Goal: Navigation & Orientation: Find specific page/section

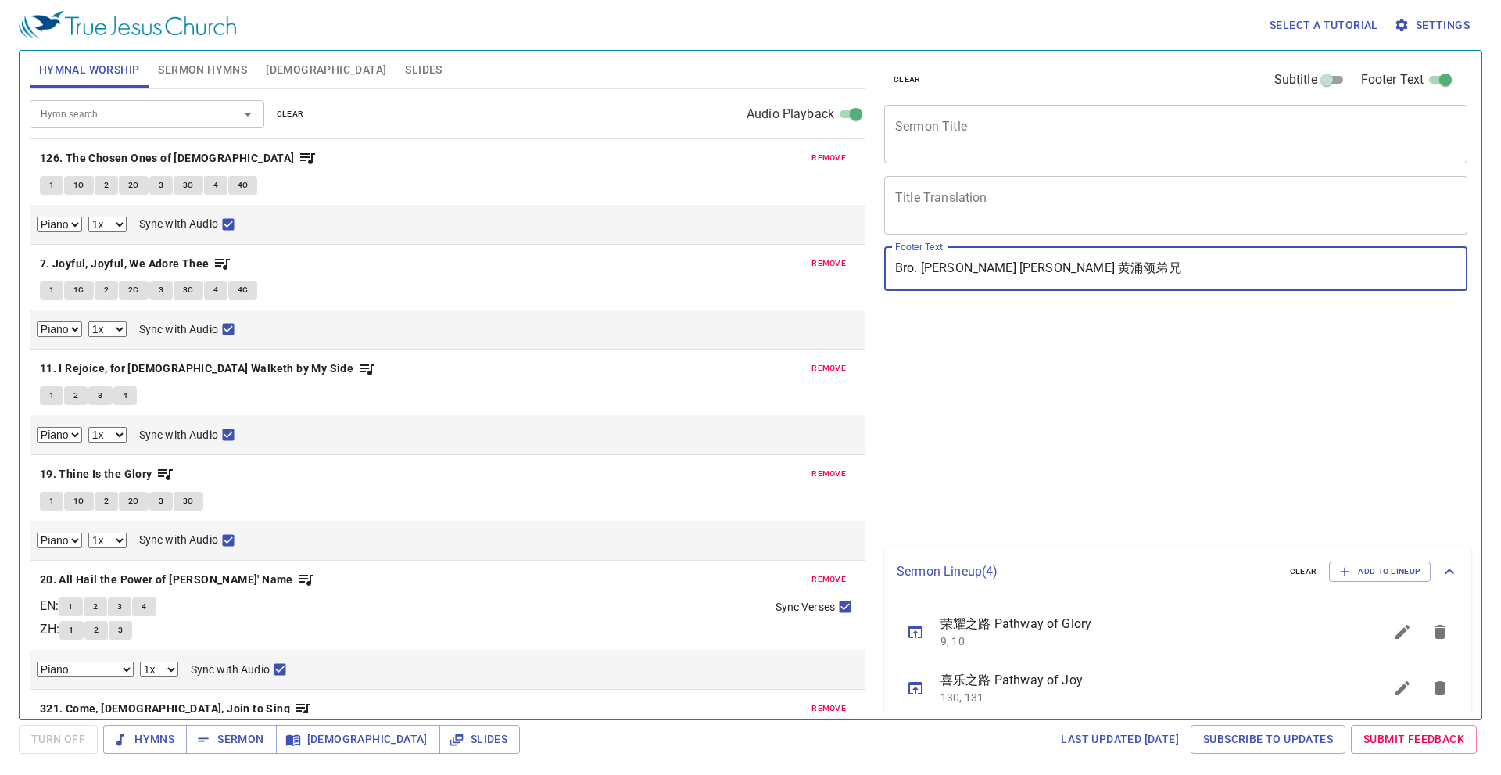
select select "1"
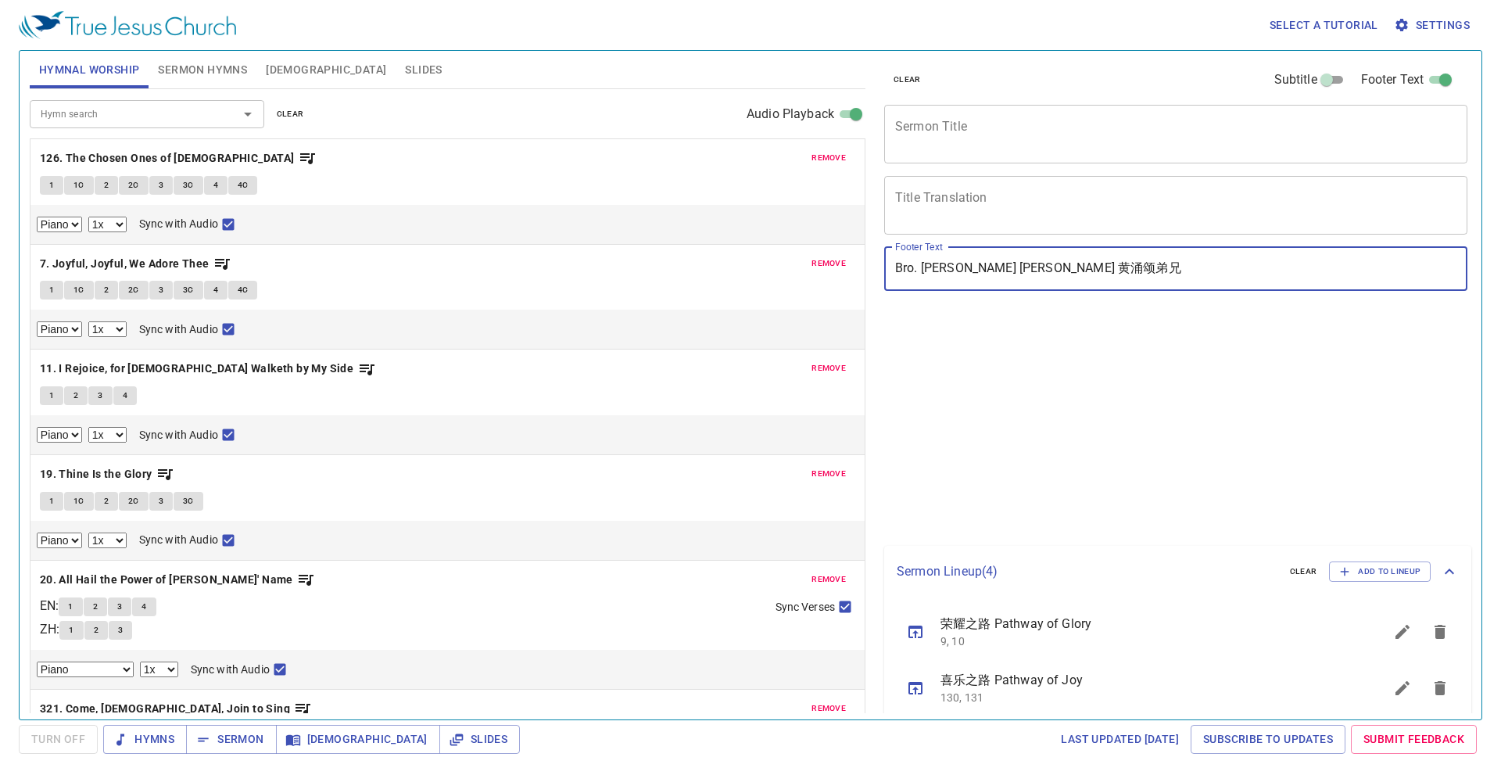
select select "1"
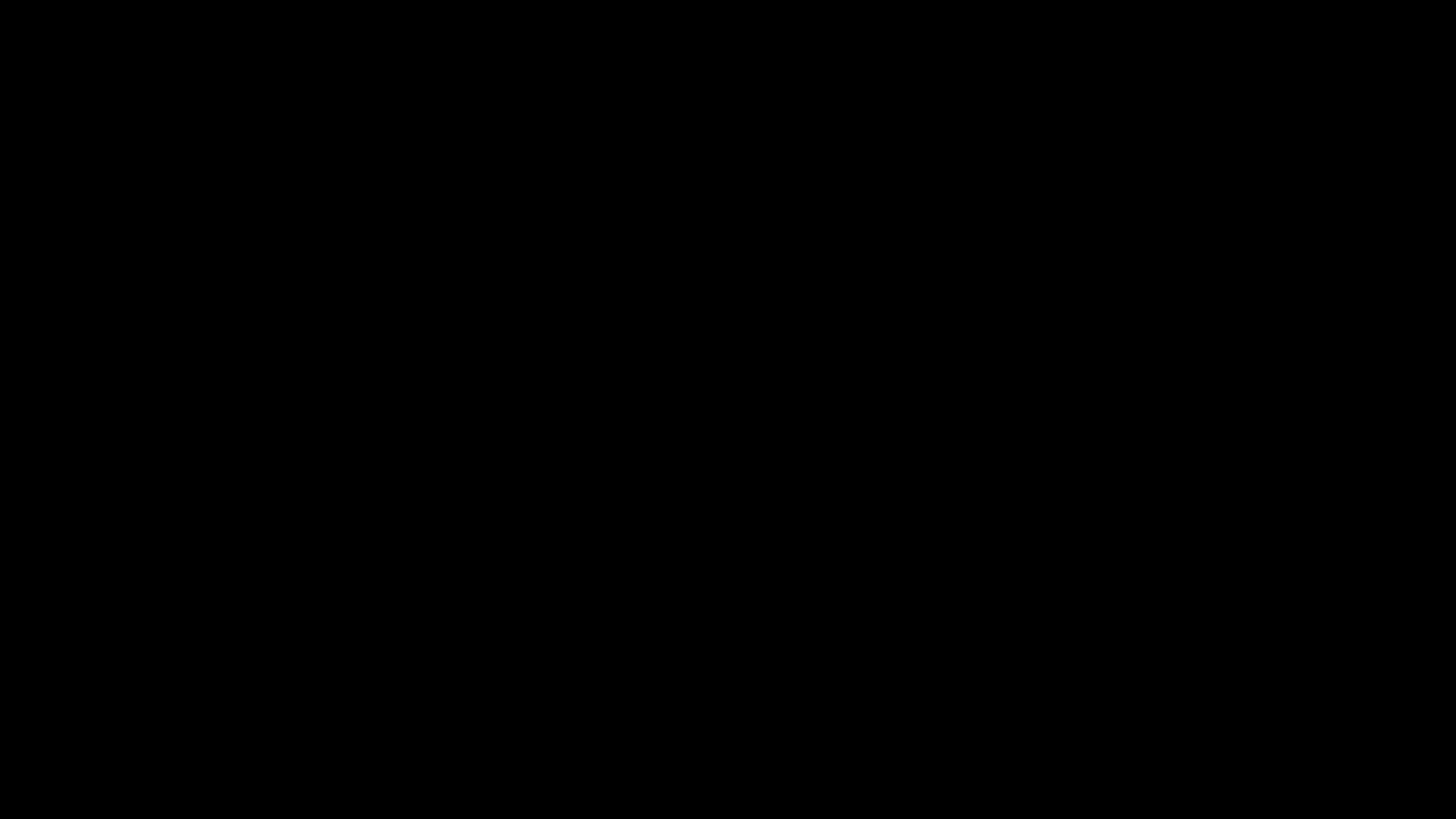
click at [606, 411] on div at bounding box center [728, 410] width 1456 height 819
